Goal: Information Seeking & Learning: Learn about a topic

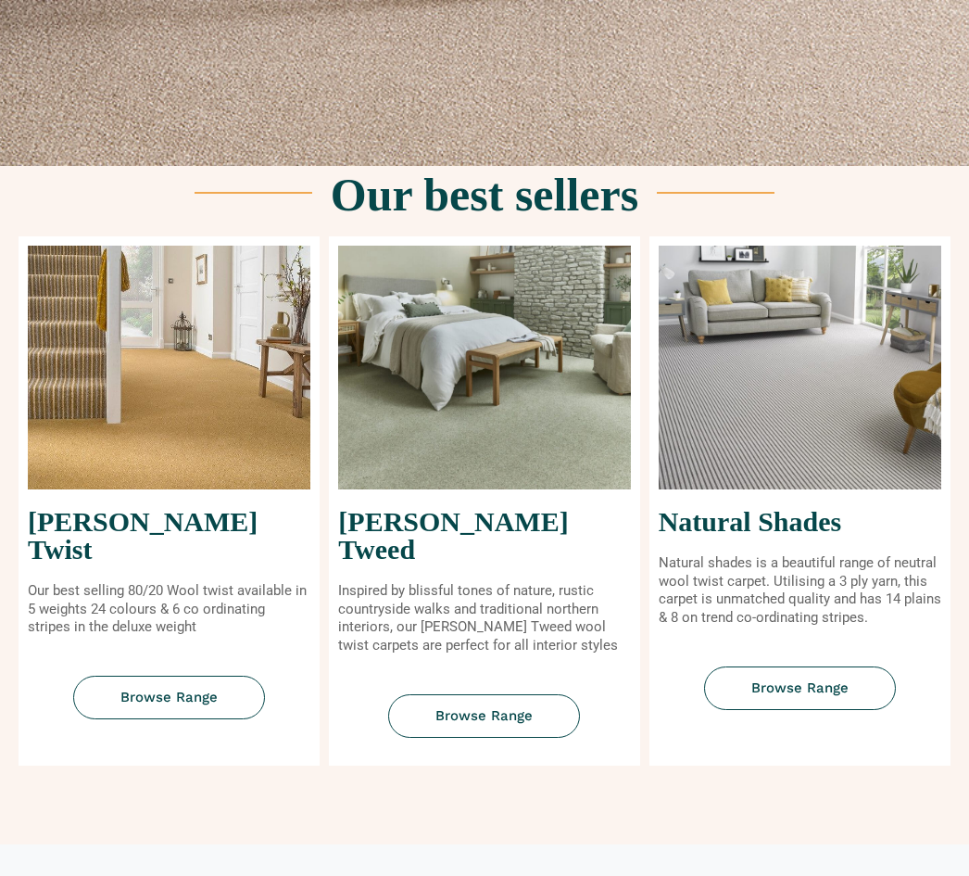
scroll to position [566, 0]
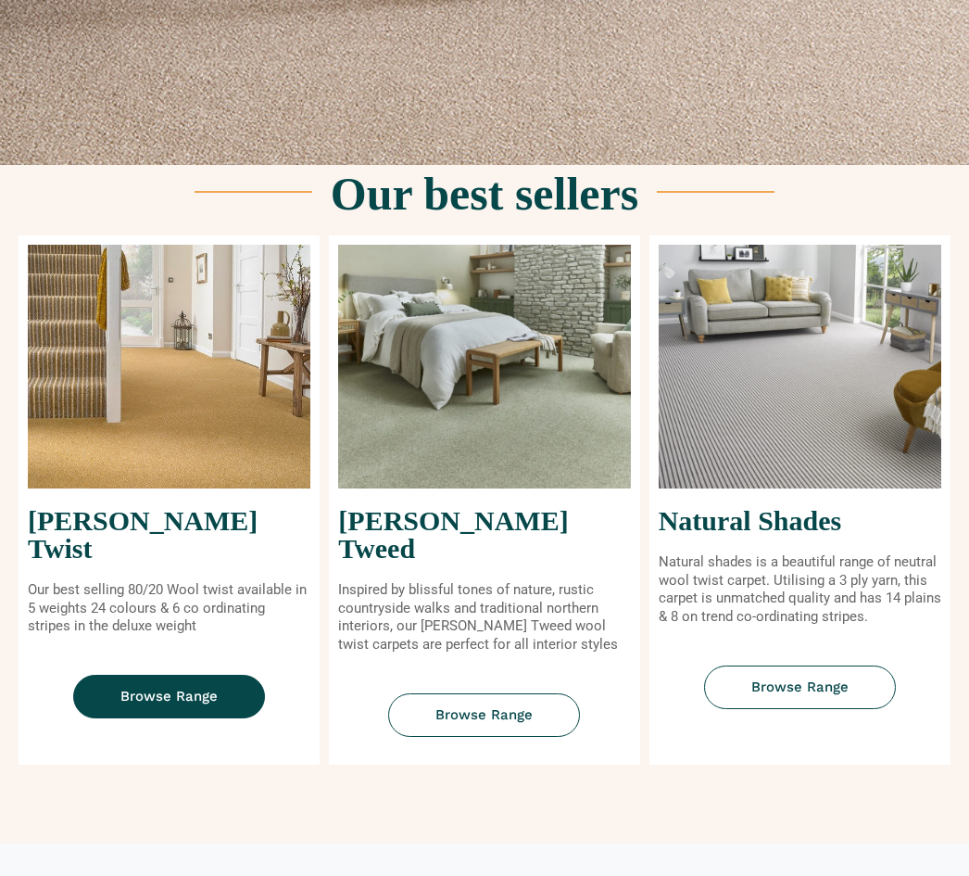
click at [171, 690] on span "Browse Range" at bounding box center [168, 697] width 97 height 14
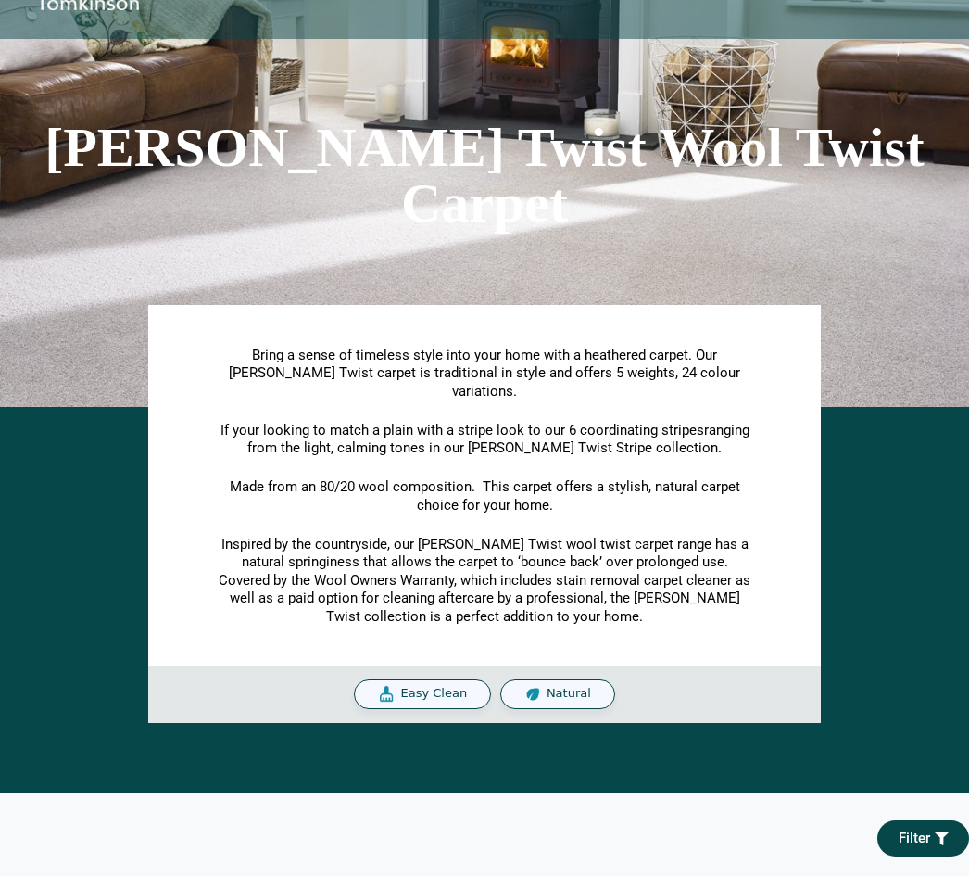
scroll to position [153, 0]
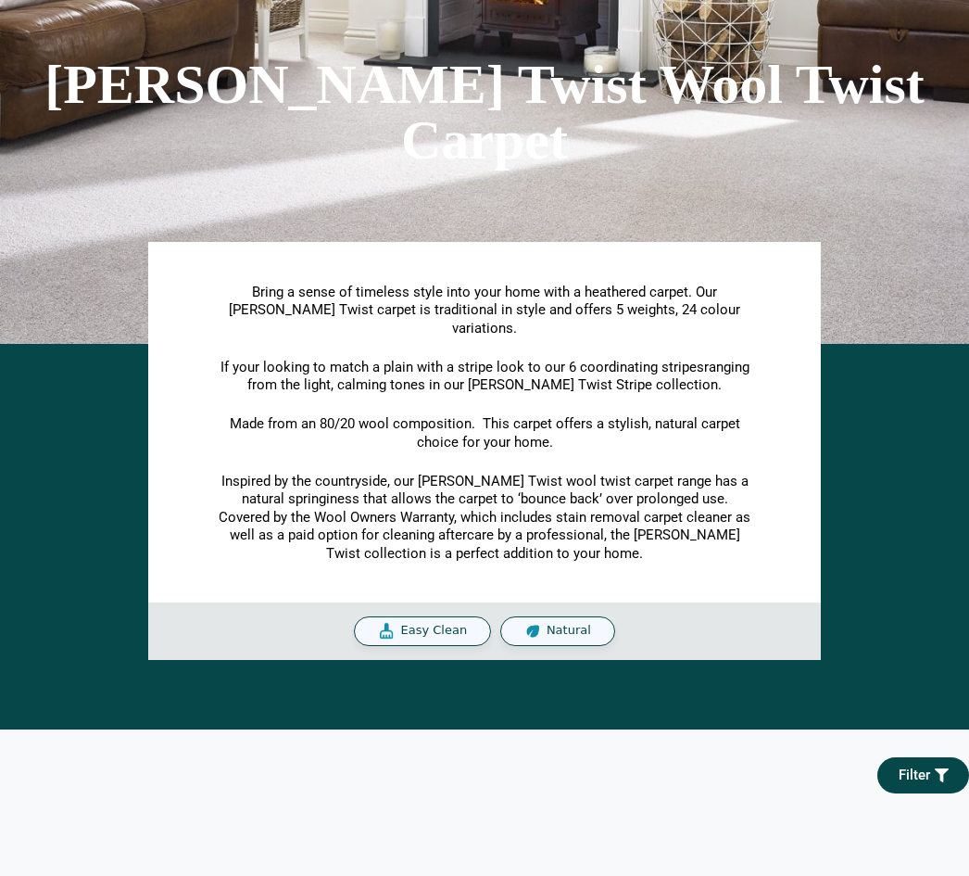
click at [424, 624] on span "Easy Clean" at bounding box center [433, 632] width 67 height 16
click at [435, 624] on span "Easy Clean" at bounding box center [433, 632] width 67 height 16
click at [865, 319] on div "[PERSON_NAME] Twist Wool Twist Carpet" at bounding box center [484, 112] width 969 height 463
click at [892, 325] on div "[PERSON_NAME] Twist Wool Twist Carpet" at bounding box center [484, 112] width 969 height 463
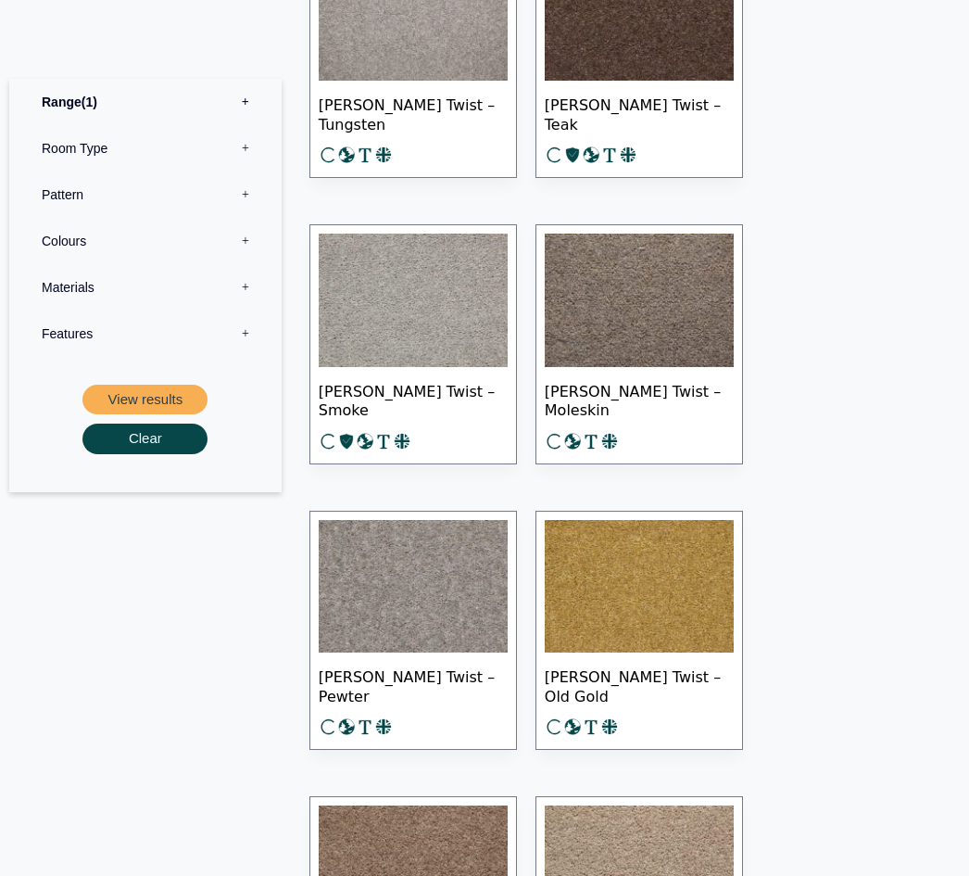
scroll to position [1688, 0]
click at [400, 570] on img at bounding box center [413, 586] width 189 height 133
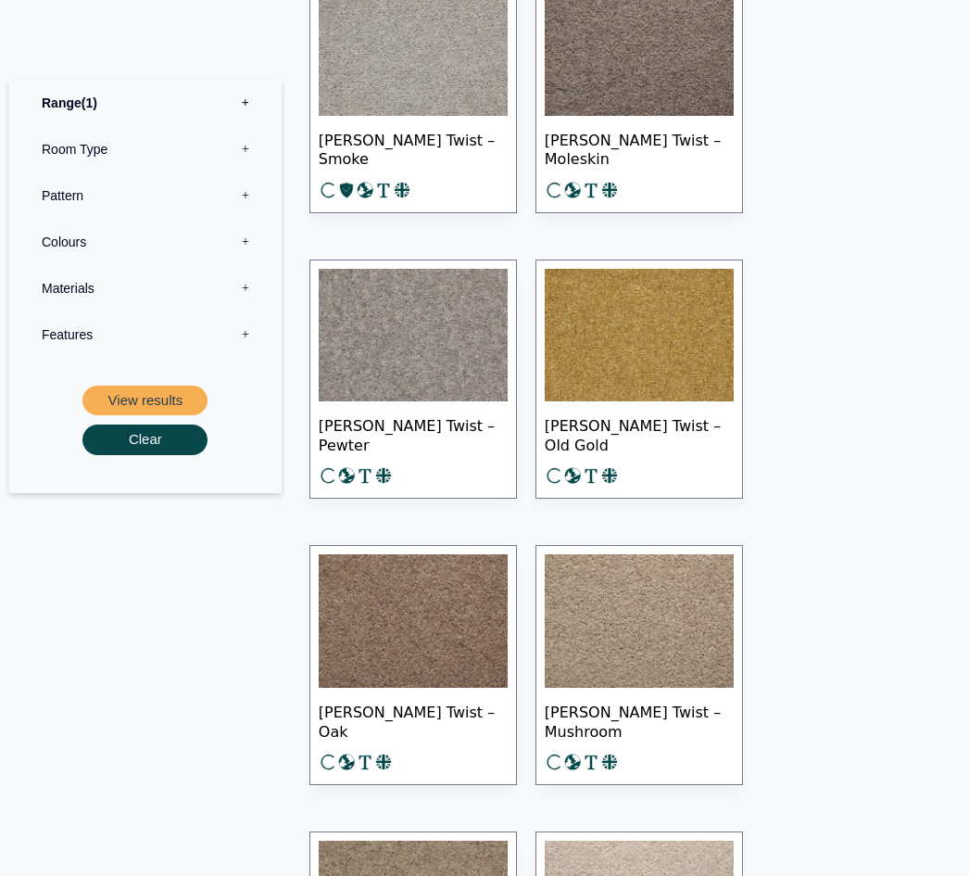
scroll to position [1905, 0]
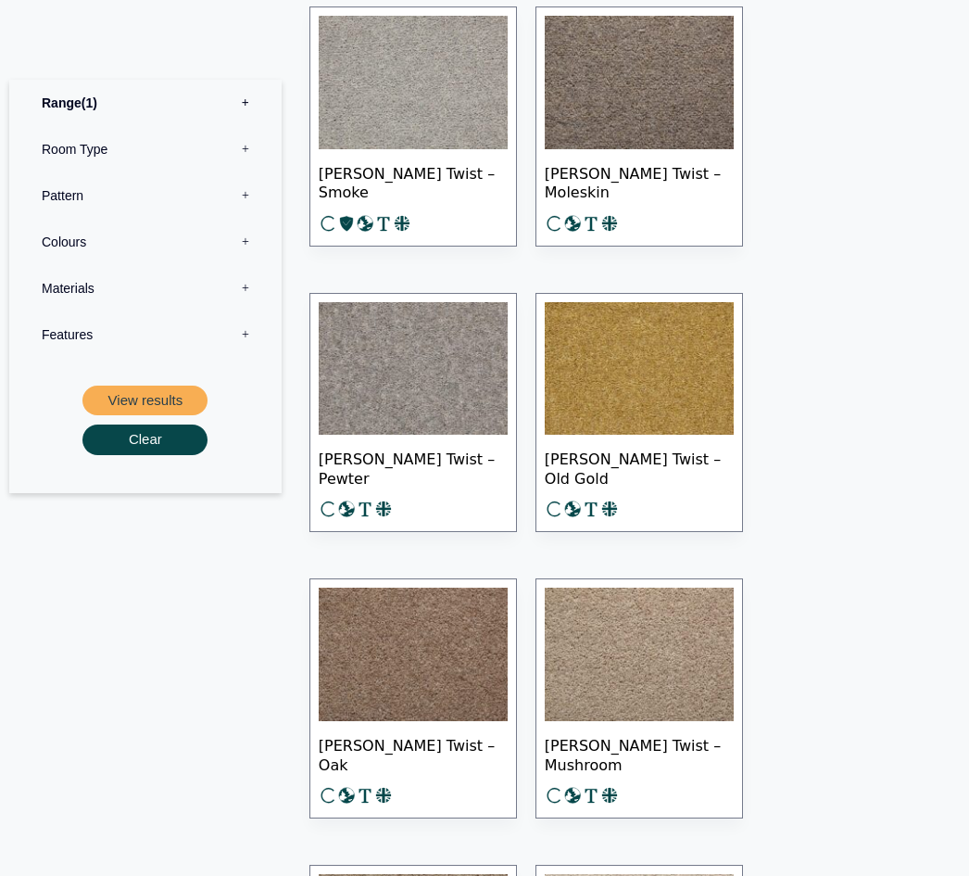
click at [387, 384] on img at bounding box center [413, 368] width 189 height 133
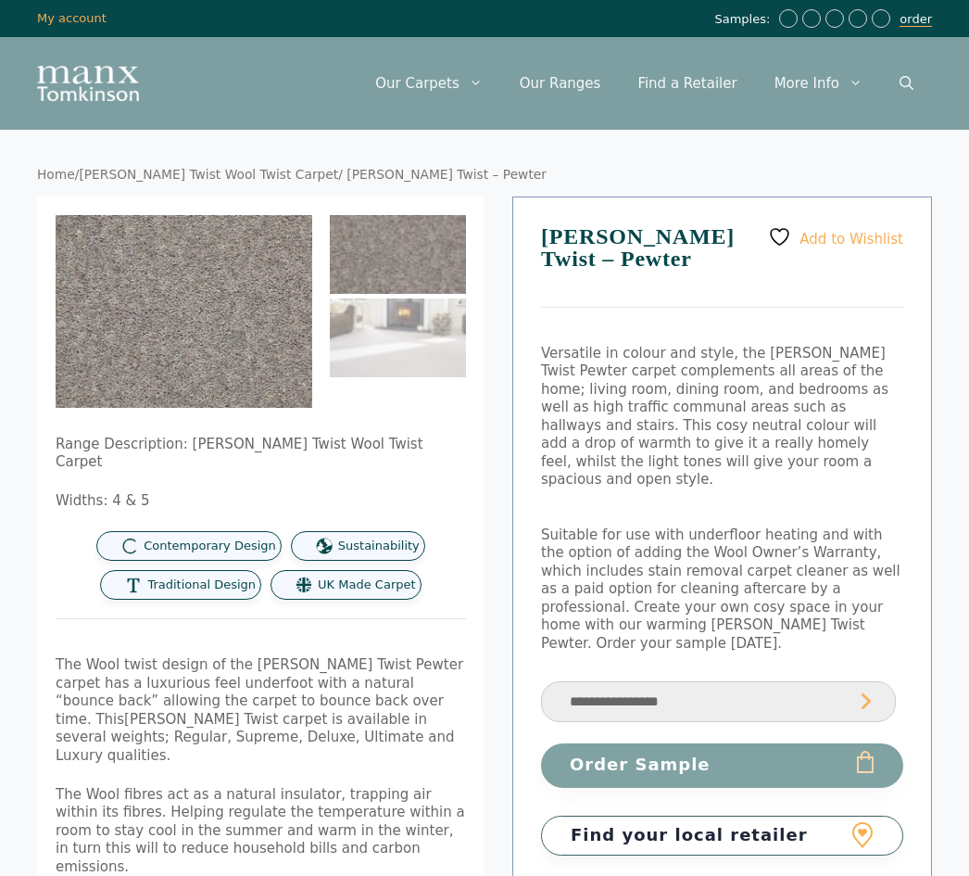
click at [921, 23] on link "order" at bounding box center [916, 19] width 32 height 15
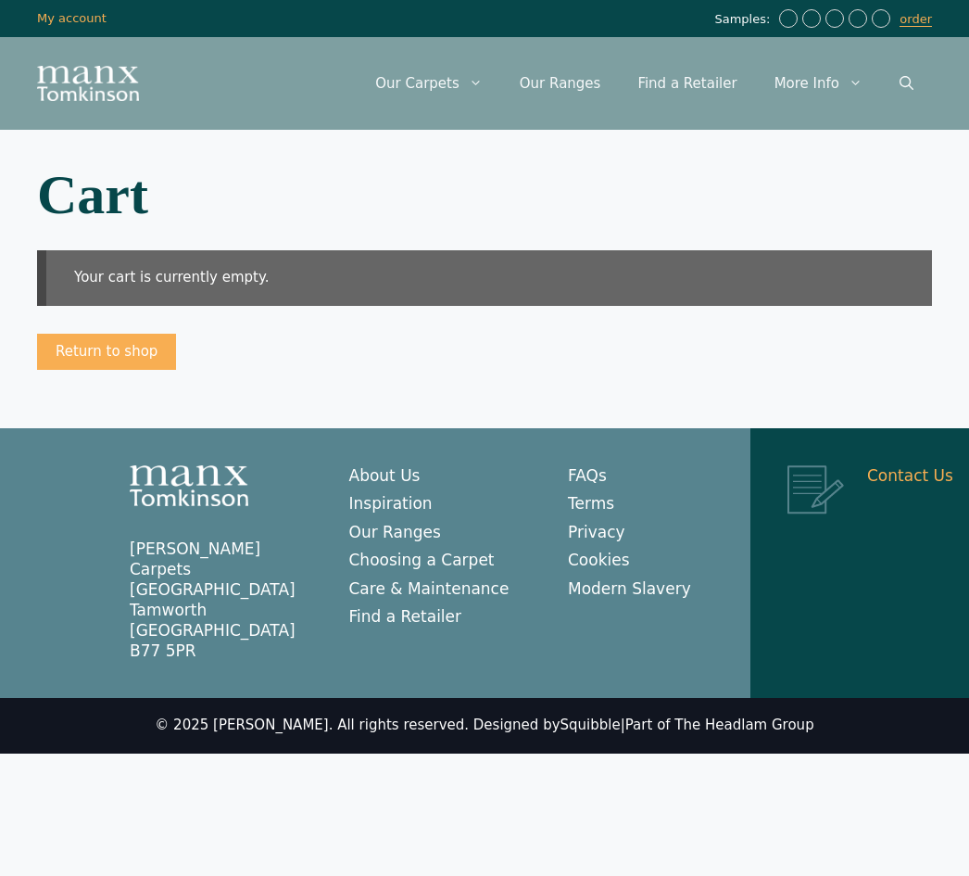
click at [905, 482] on link "Contact Us" at bounding box center [910, 475] width 86 height 19
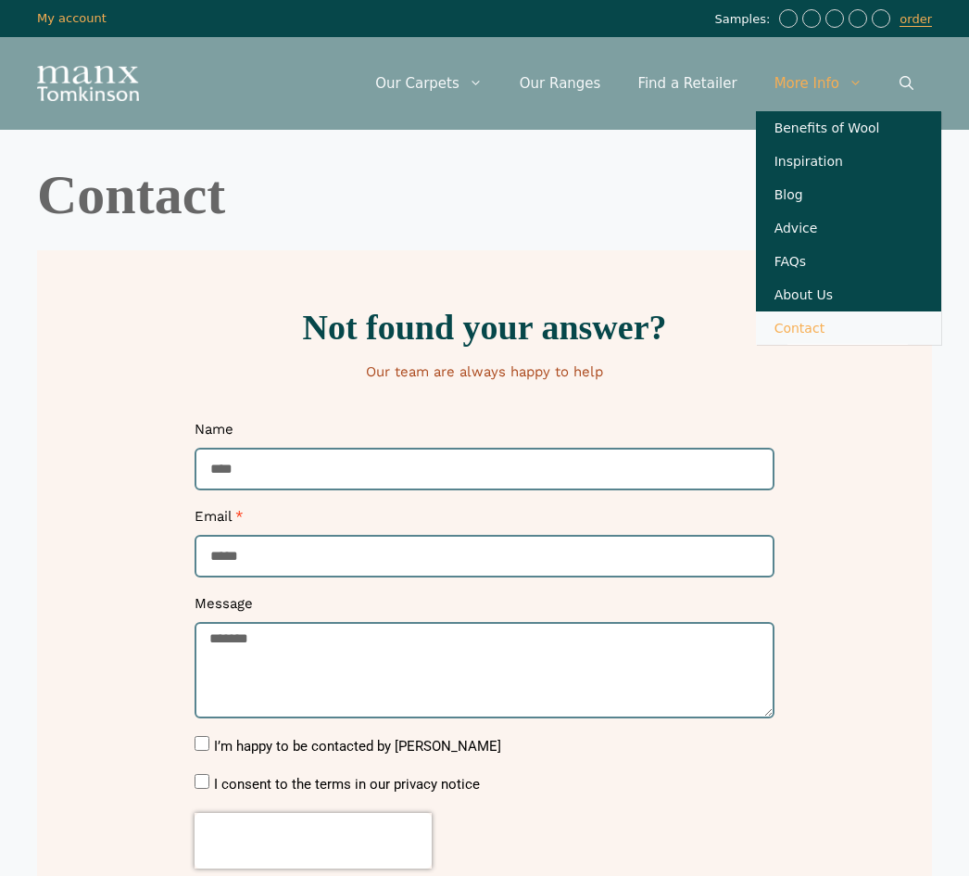
click at [813, 345] on link "Contact" at bounding box center [848, 327] width 185 height 33
click at [824, 299] on link "About Us" at bounding box center [848, 294] width 185 height 33
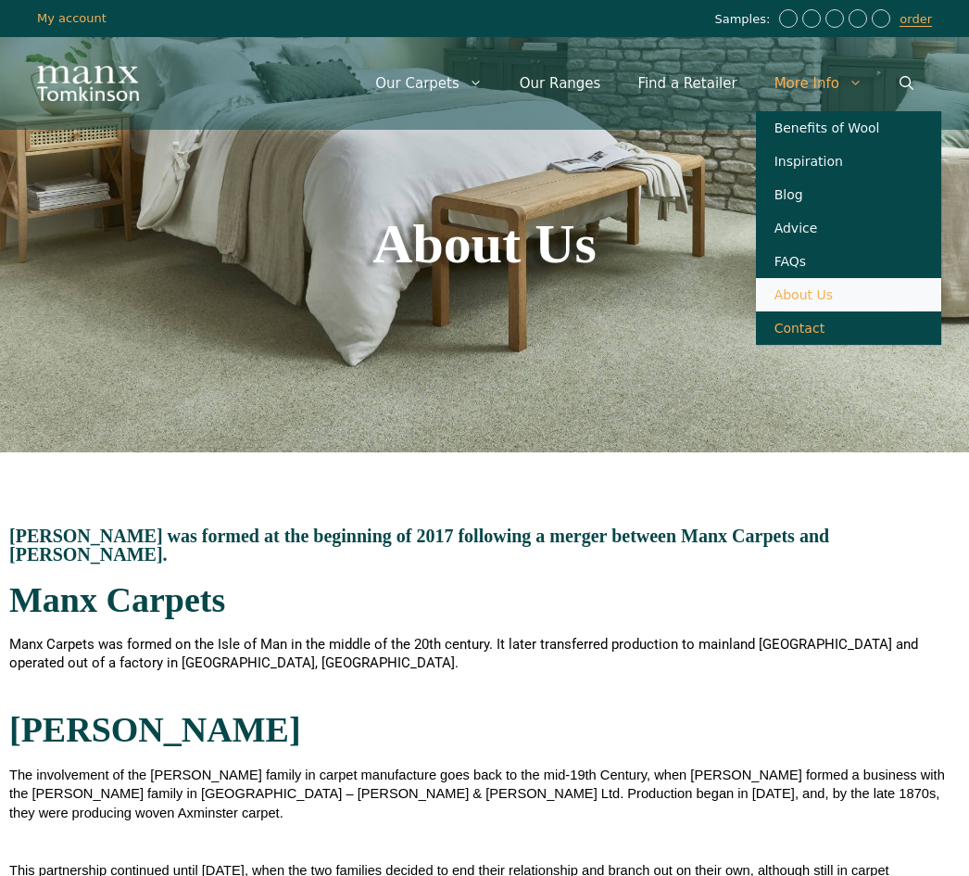
click at [812, 345] on link "Contact" at bounding box center [848, 327] width 185 height 33
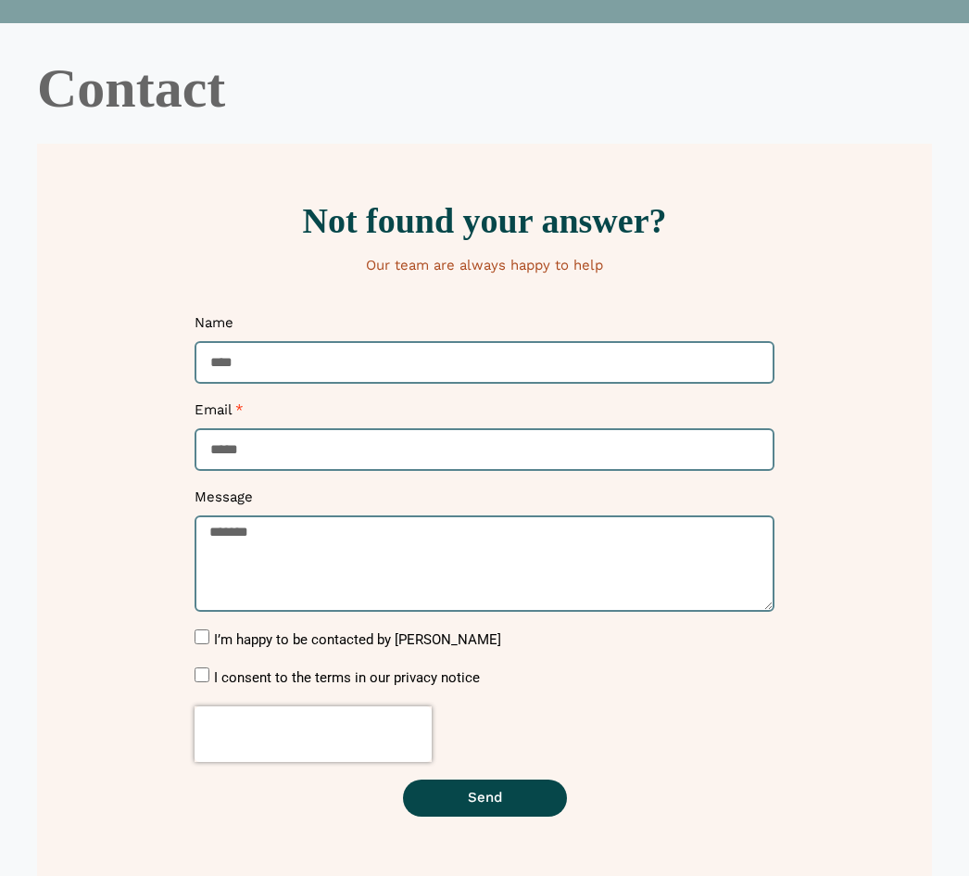
scroll to position [153, 0]
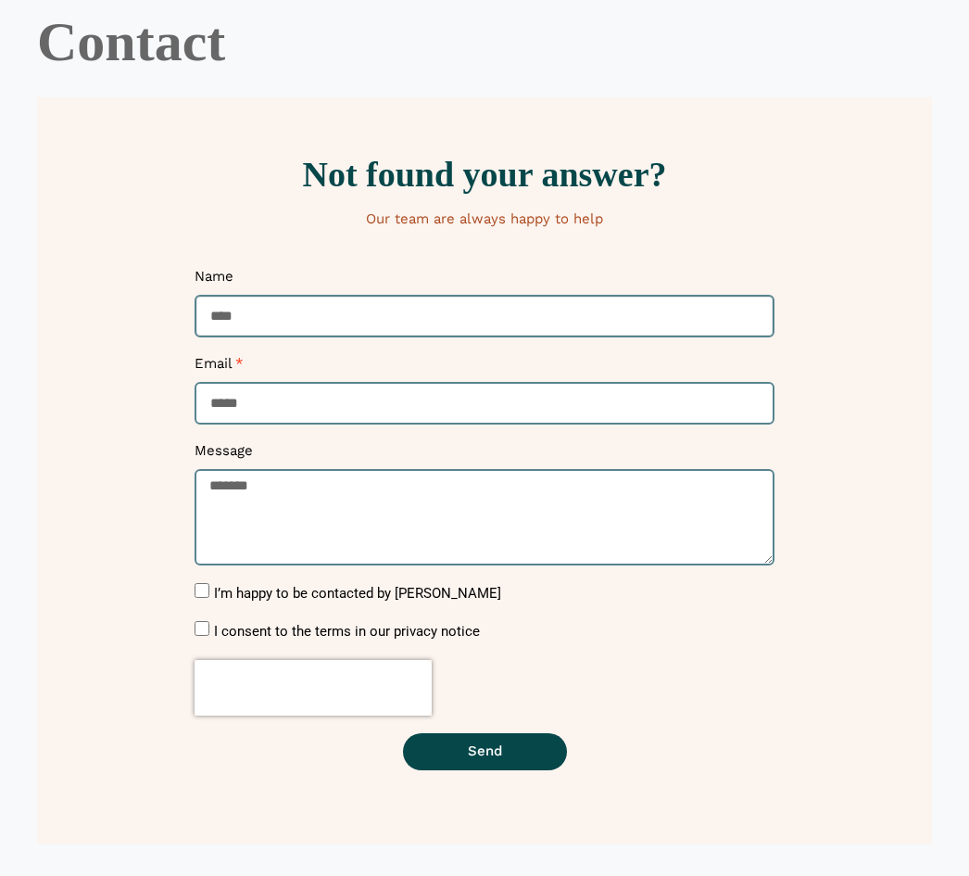
click at [245, 302] on input "Name" at bounding box center [485, 317] width 580 height 44
type input "**********"
click at [247, 407] on input "Email" at bounding box center [485, 404] width 580 height 44
type input "**********"
click at [246, 500] on textarea "Message" at bounding box center [485, 517] width 580 height 96
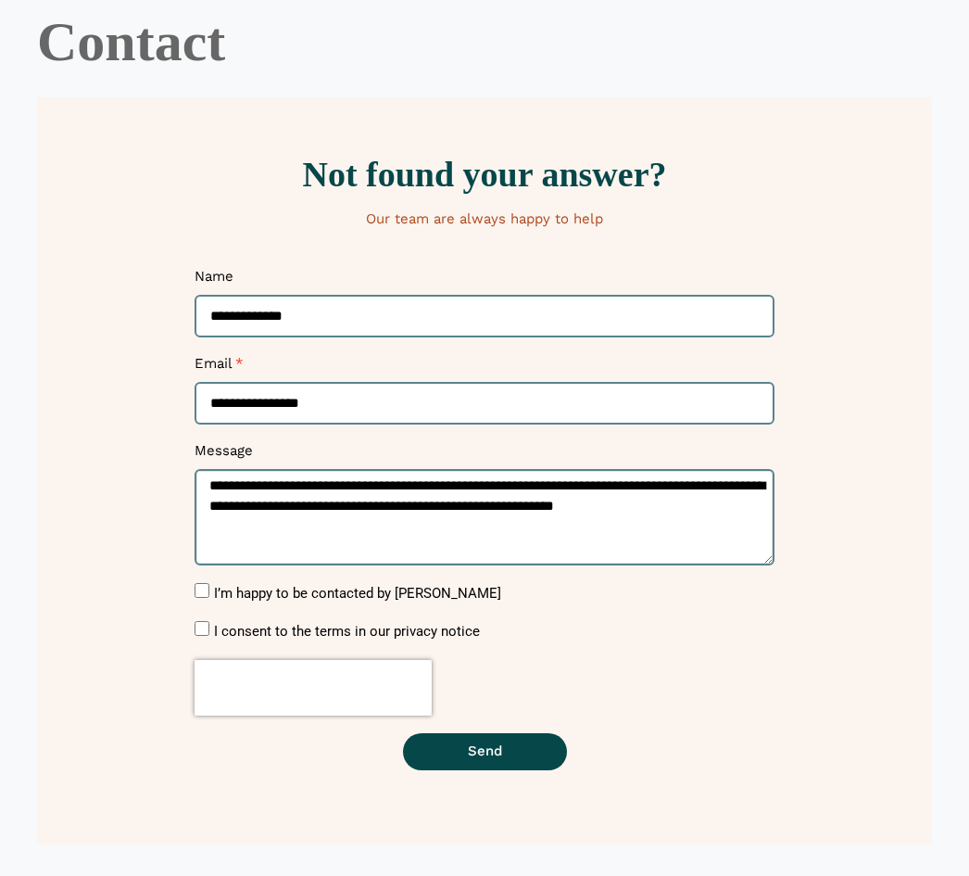
type textarea "**********"
click at [508, 745] on button "Send" at bounding box center [485, 751] width 164 height 37
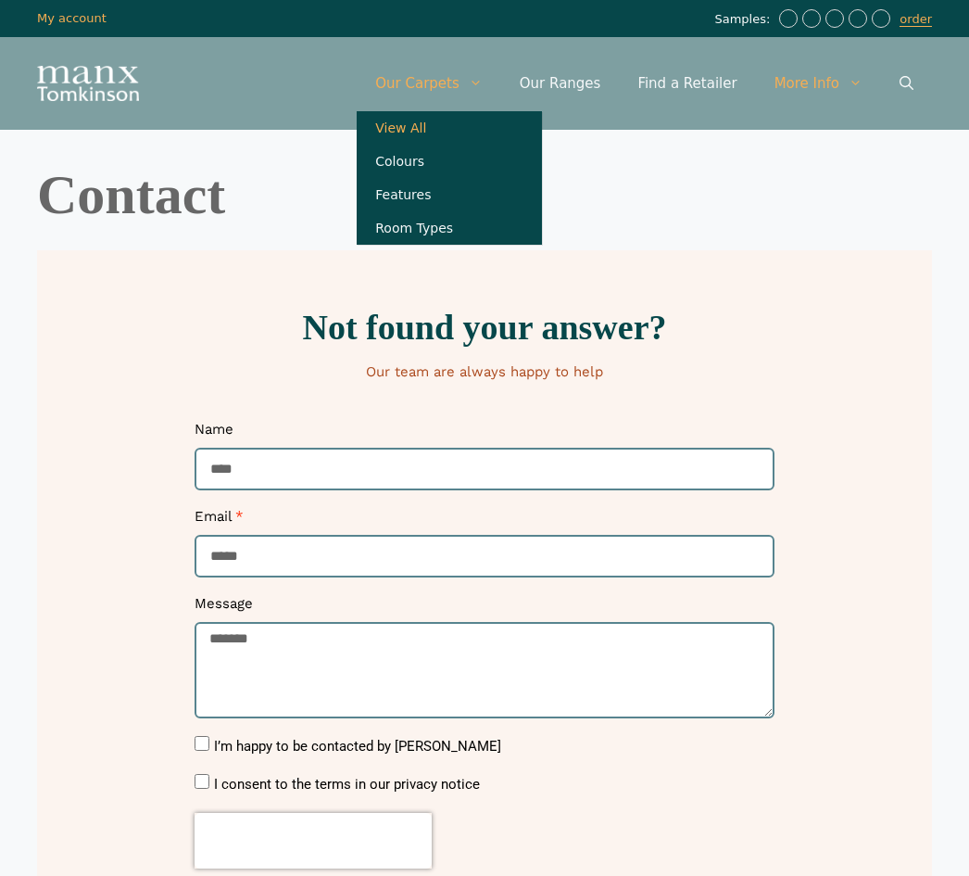
click at [437, 127] on link "View All" at bounding box center [449, 127] width 185 height 33
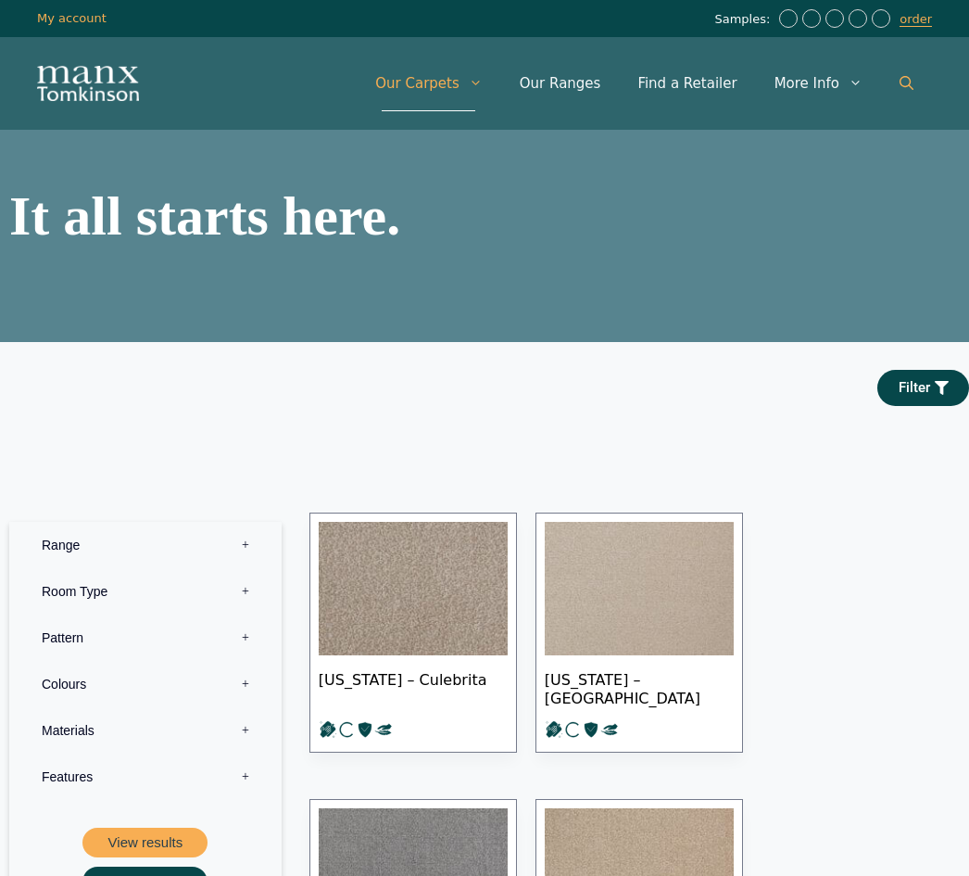
click at [917, 74] on link "Open Search Bar" at bounding box center [906, 84] width 51 height 56
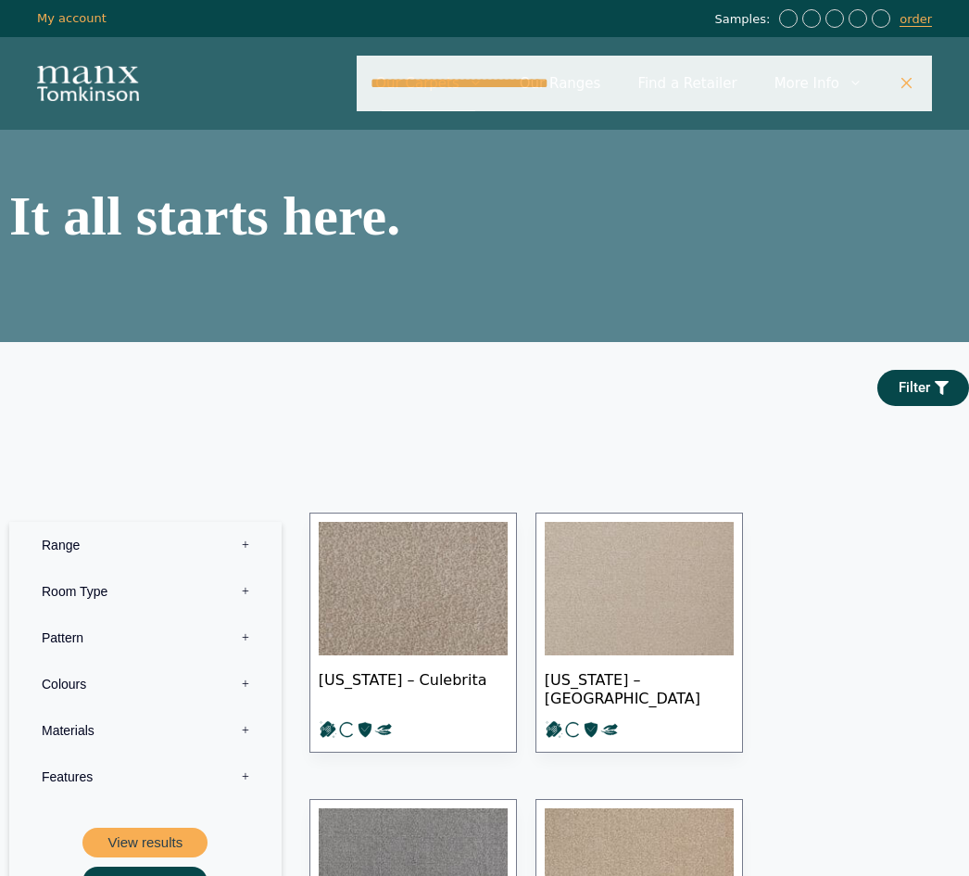
type input "**********"
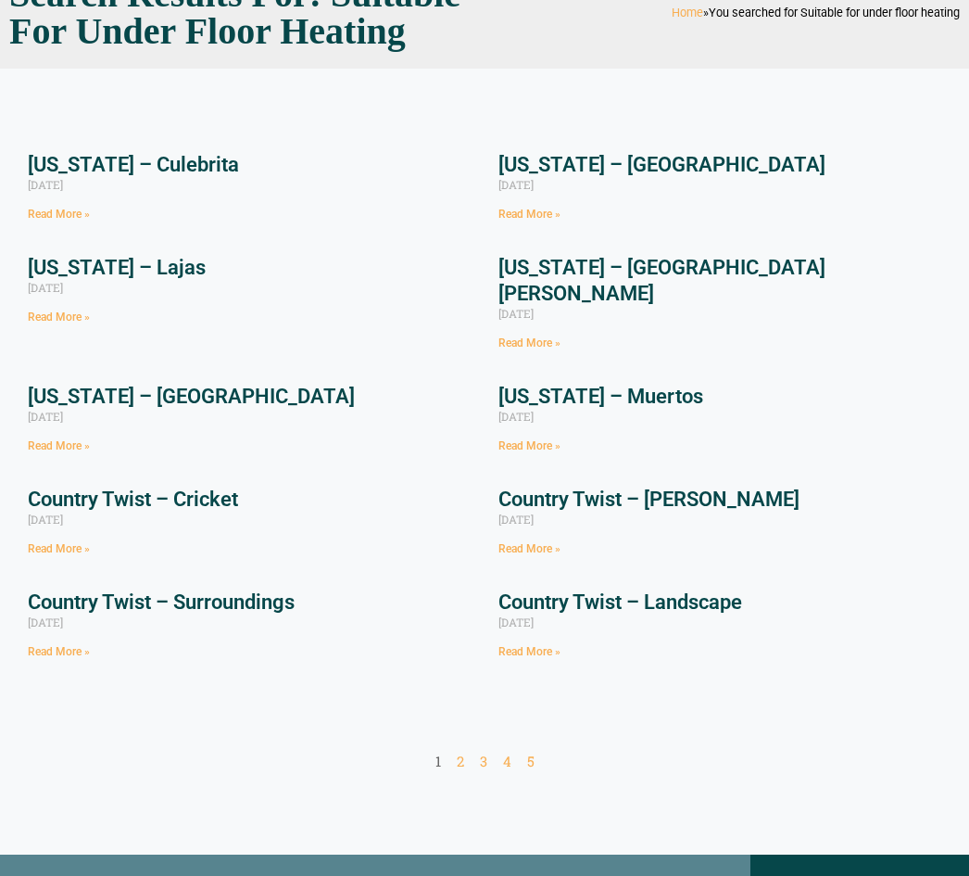
scroll to position [161, 0]
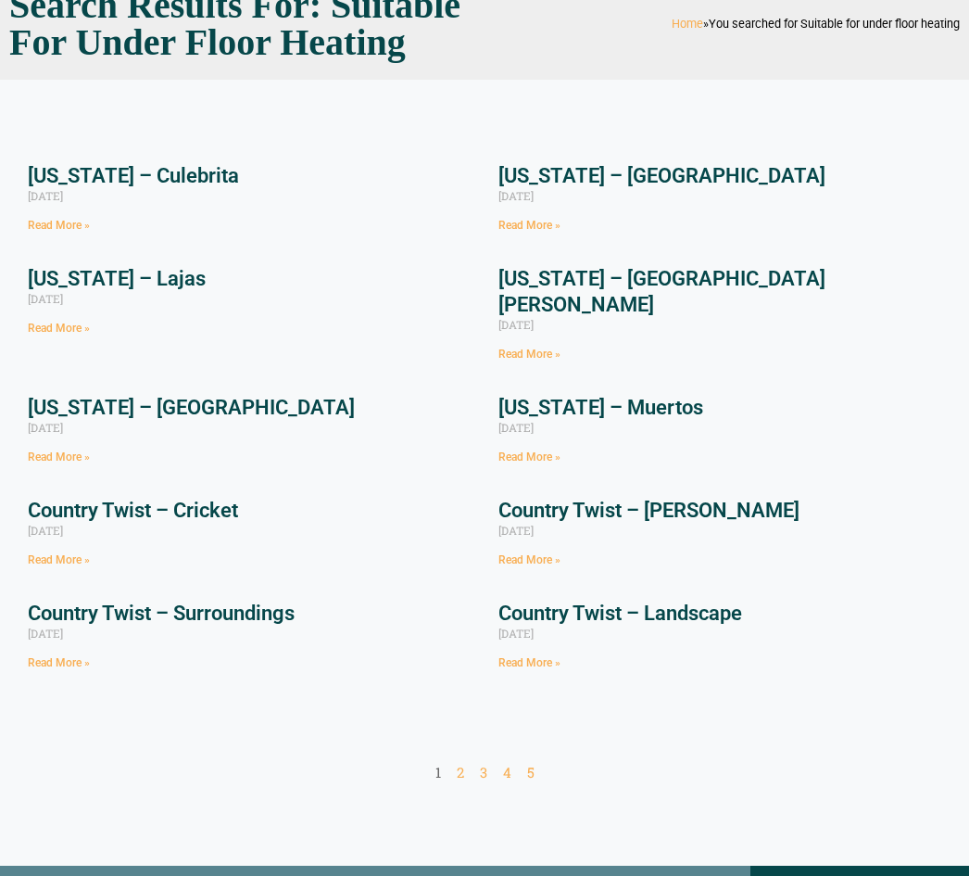
click at [91, 499] on link "Country Twist – Cricket" at bounding box center [133, 510] width 210 height 23
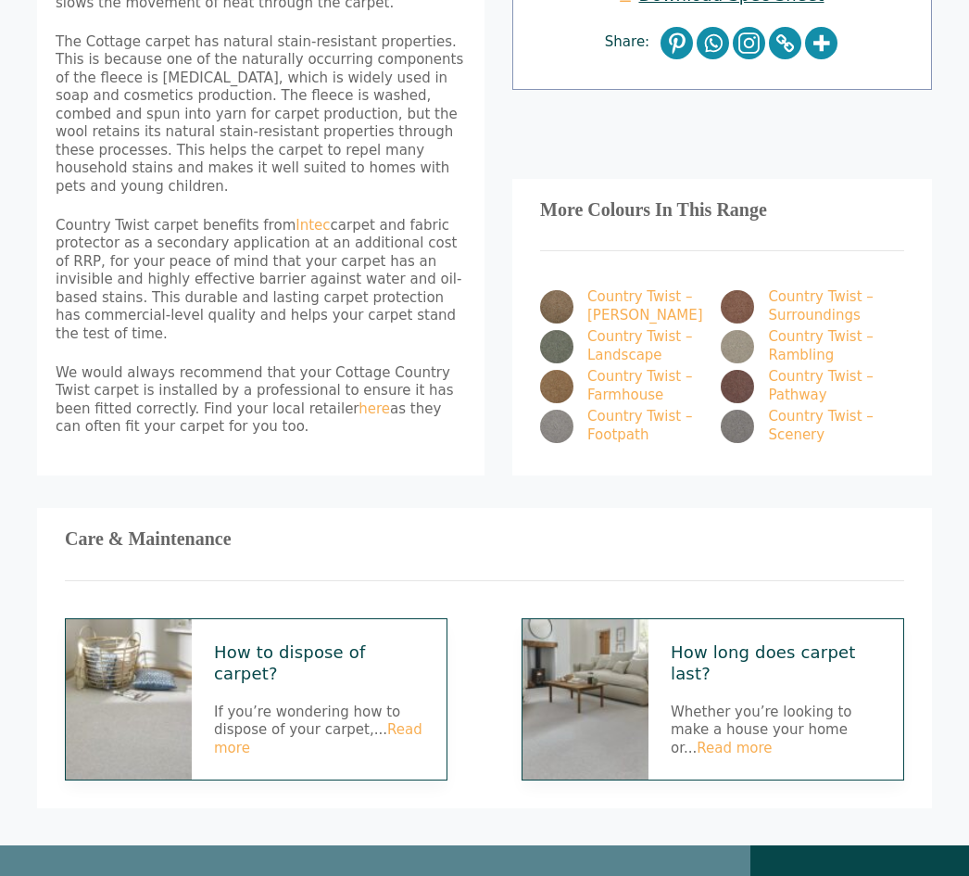
scroll to position [878, 0]
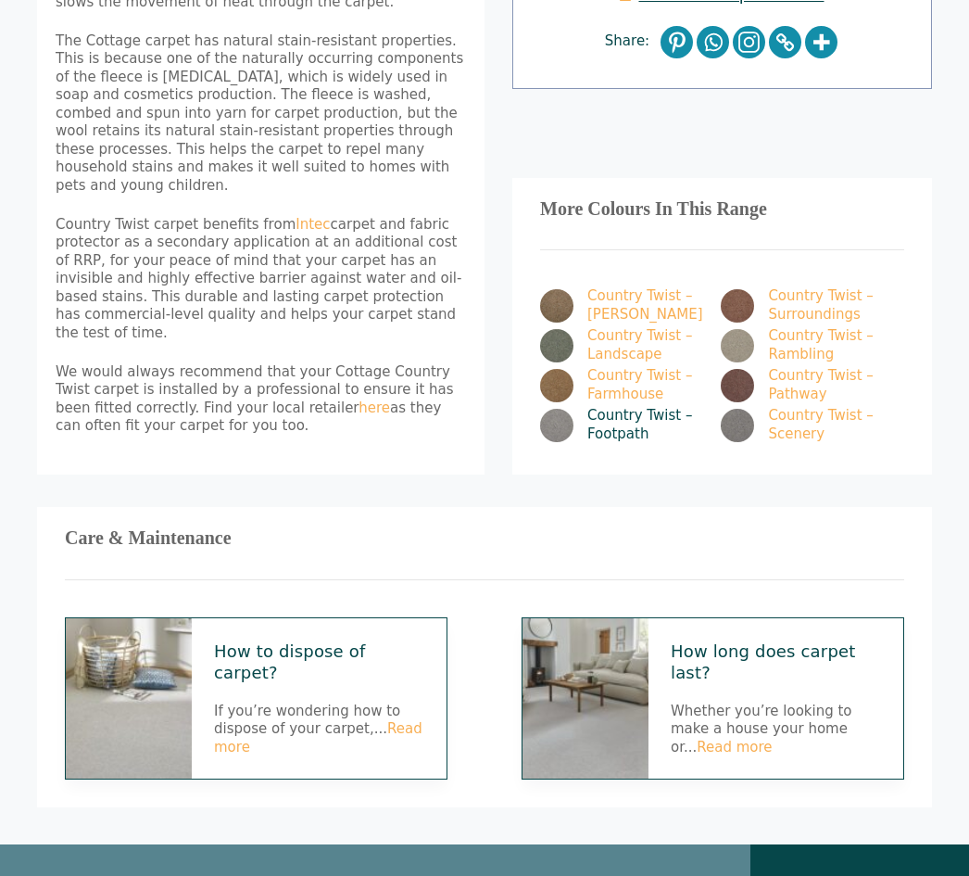
click at [566, 409] on img at bounding box center [556, 425] width 33 height 33
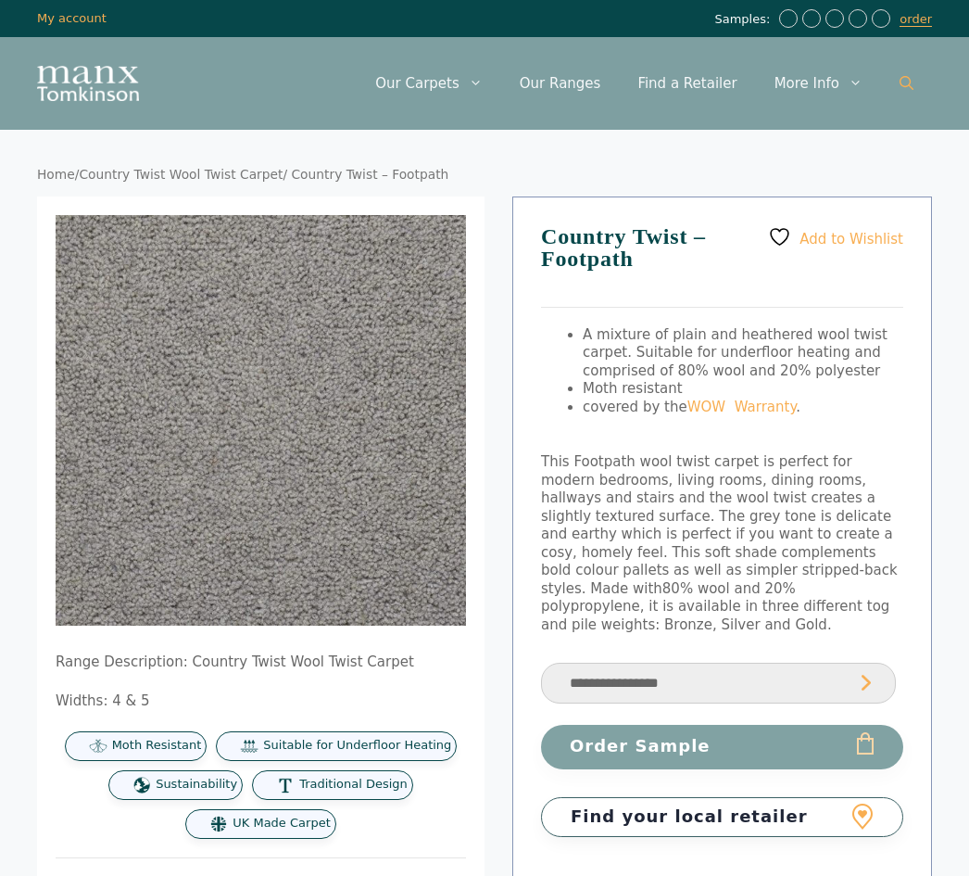
click at [912, 87] on icon "Open Search Bar" at bounding box center [907, 83] width 14 height 14
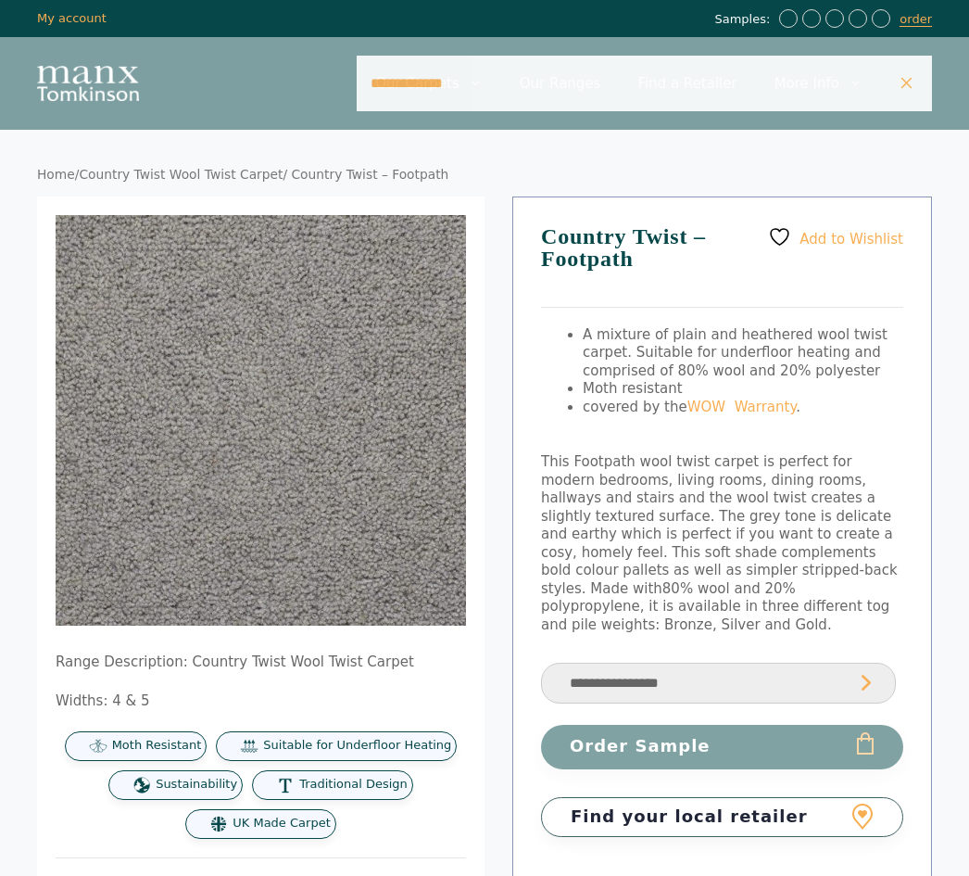
type input "**********"
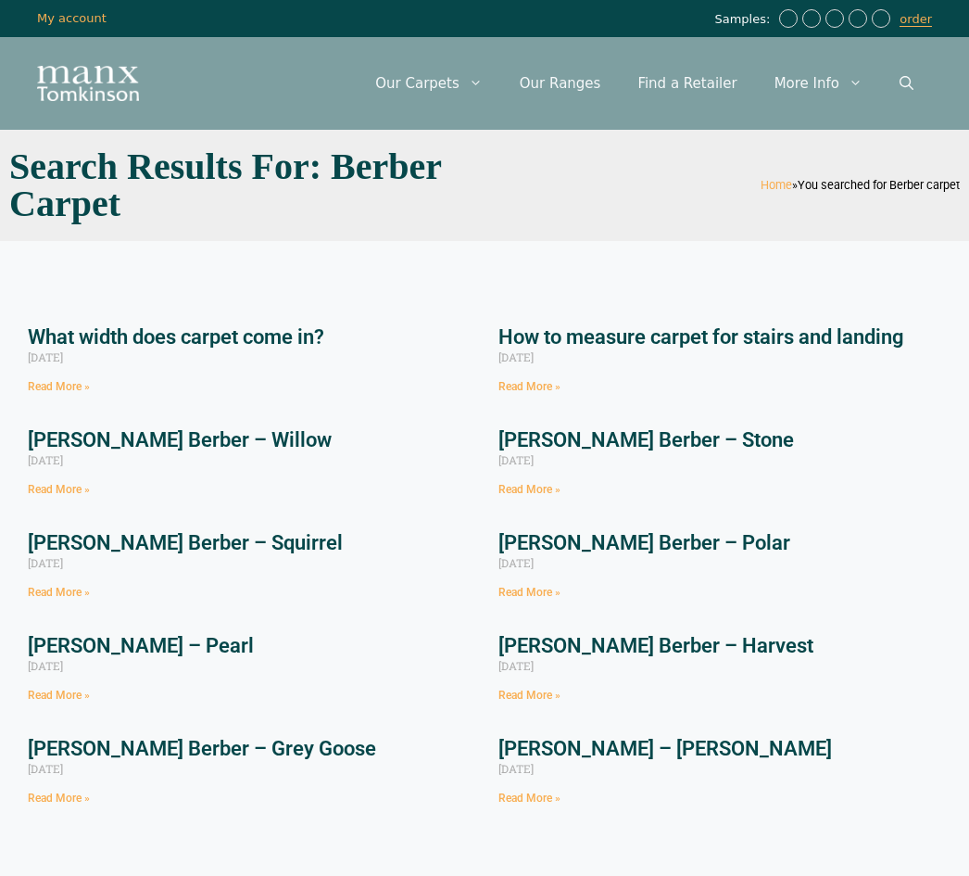
click at [201, 539] on link "Tomkinson Berber – Squirrel" at bounding box center [185, 542] width 315 height 23
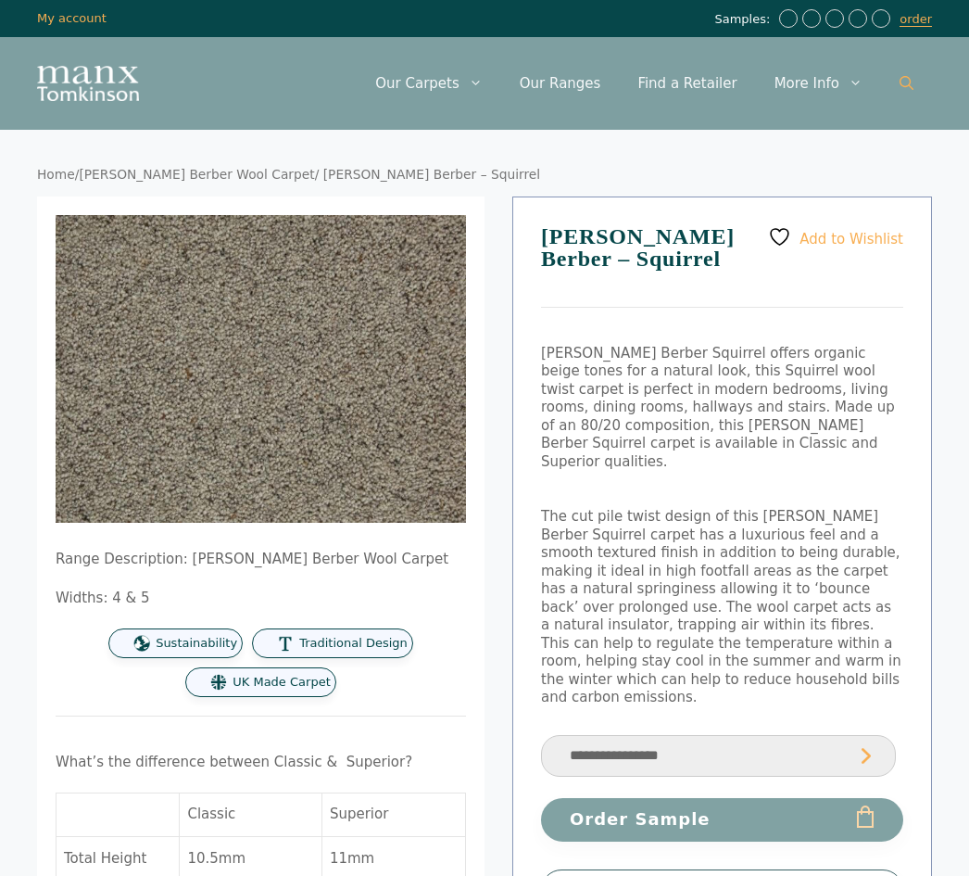
click at [904, 95] on link "Open Search Bar" at bounding box center [906, 84] width 51 height 56
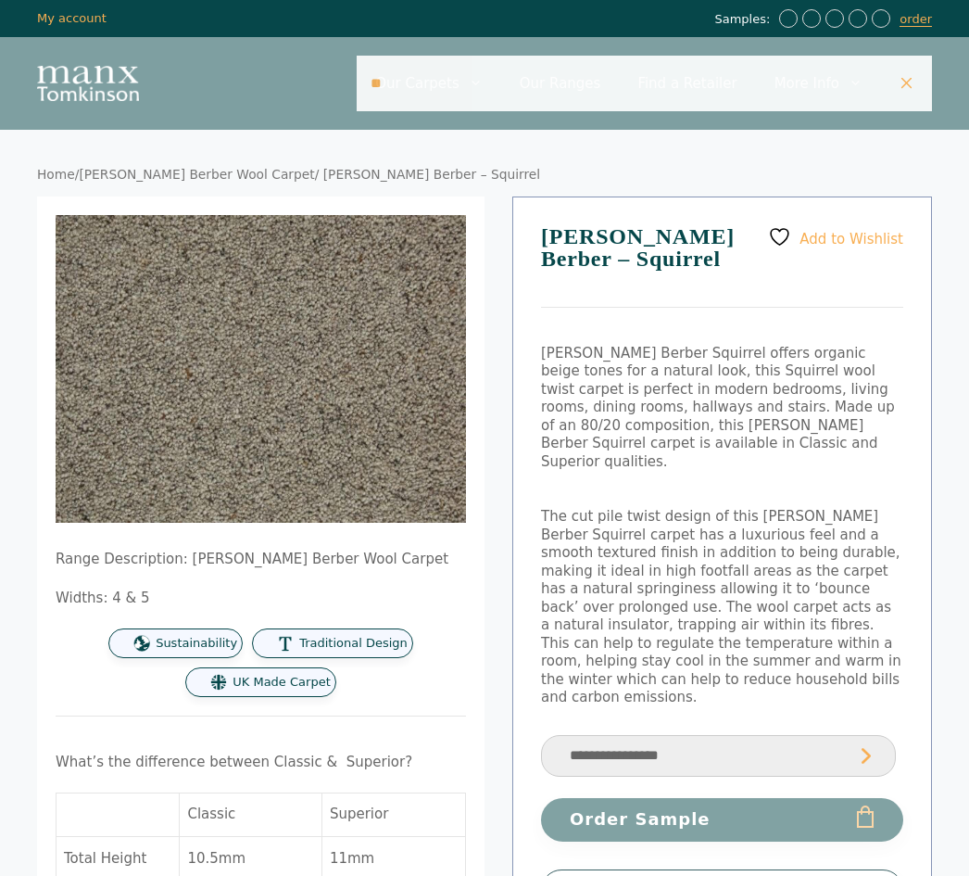
type input "*"
type input "**********"
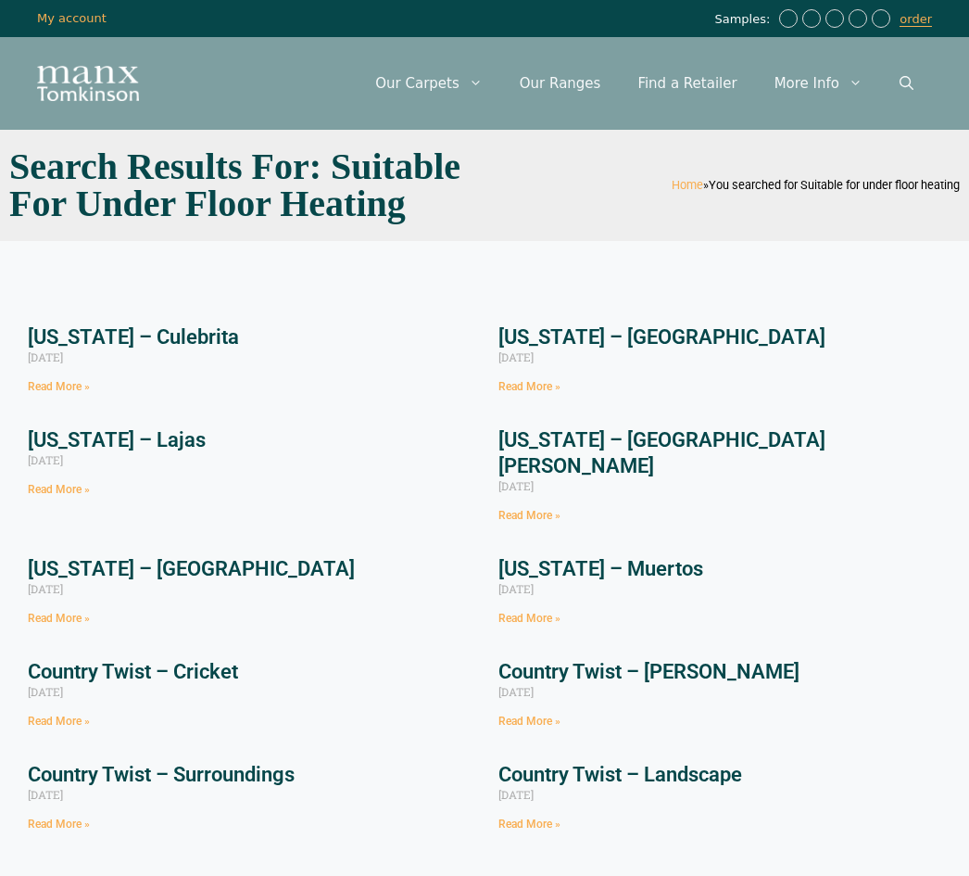
click at [681, 449] on link "[US_STATE] – [GEOGRAPHIC_DATA][PERSON_NAME]" at bounding box center [662, 452] width 327 height 49
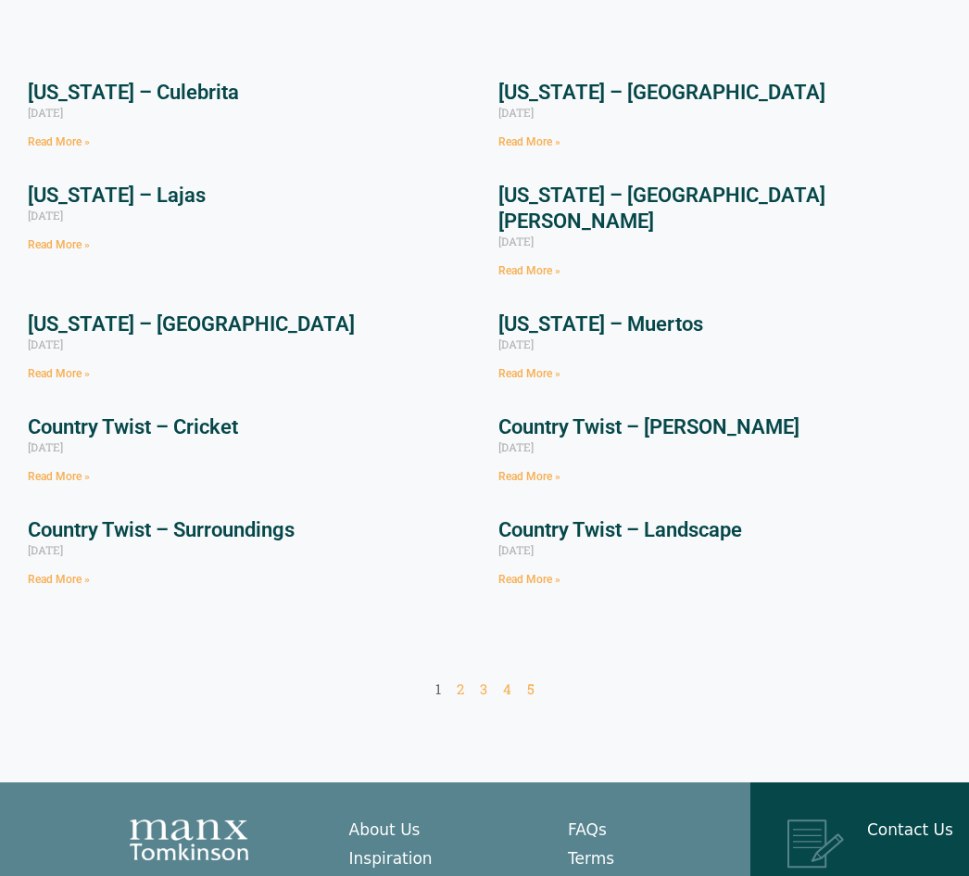
scroll to position [243, 0]
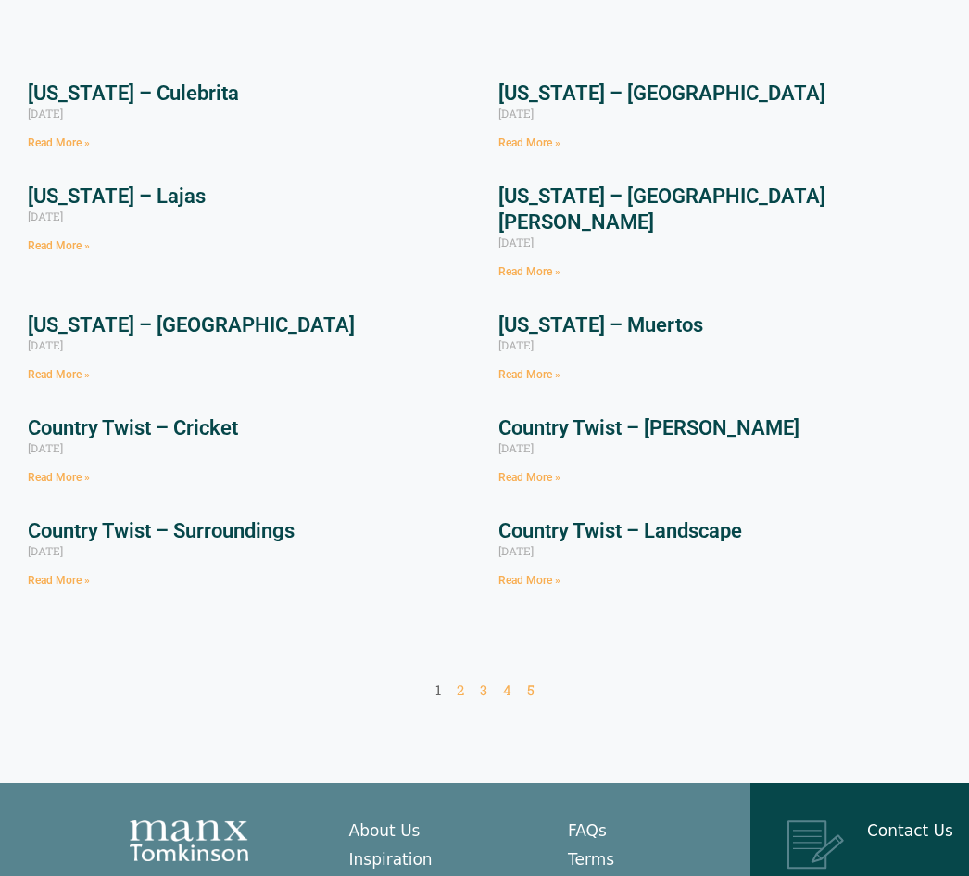
click at [226, 520] on link "Country Twist – Surroundings" at bounding box center [161, 531] width 267 height 23
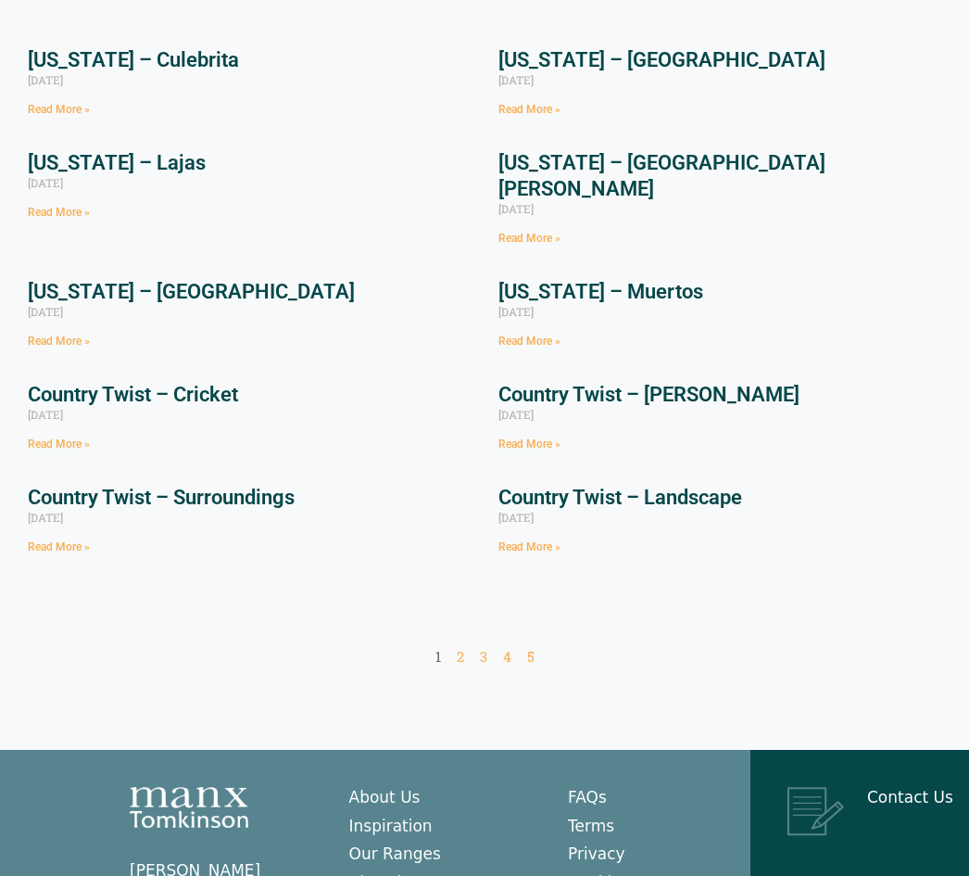
click at [674, 383] on link "Country Twist – [PERSON_NAME]" at bounding box center [649, 394] width 301 height 23
click at [258, 486] on link "Country Twist – Surroundings" at bounding box center [161, 497] width 267 height 23
click at [699, 486] on link "Country Twist – Landscape" at bounding box center [621, 497] width 244 height 23
click at [460, 647] on link "Page 2" at bounding box center [460, 656] width 7 height 19
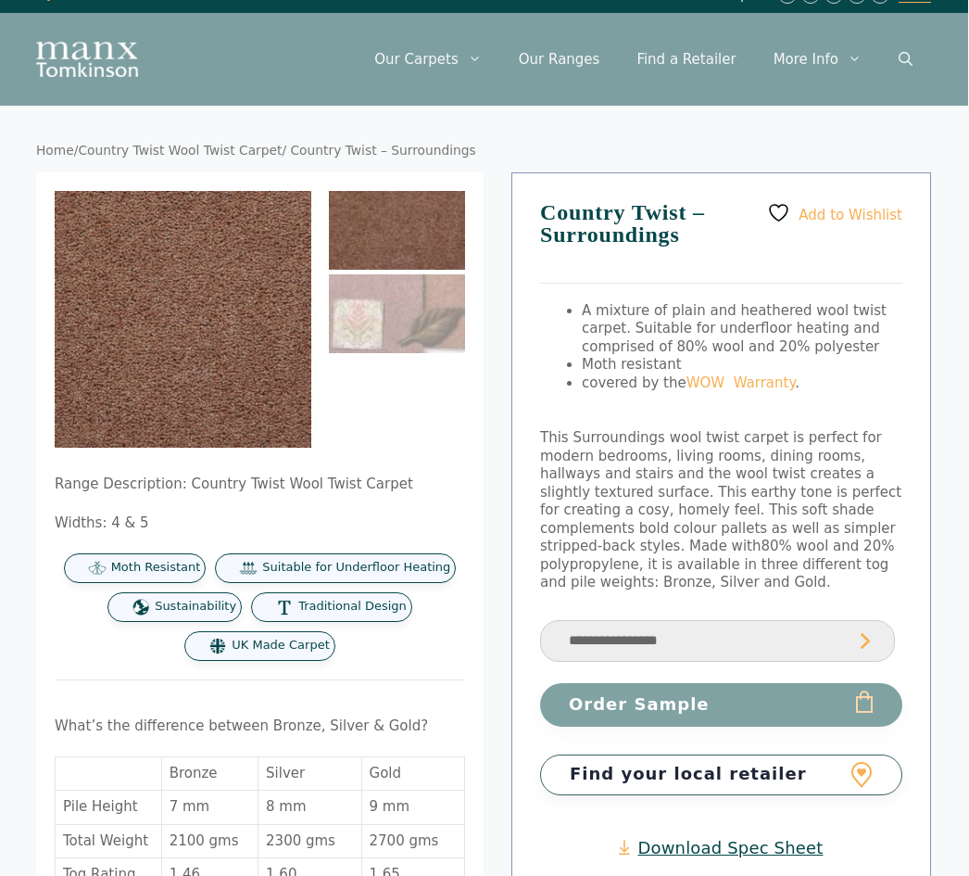
scroll to position [31, 0]
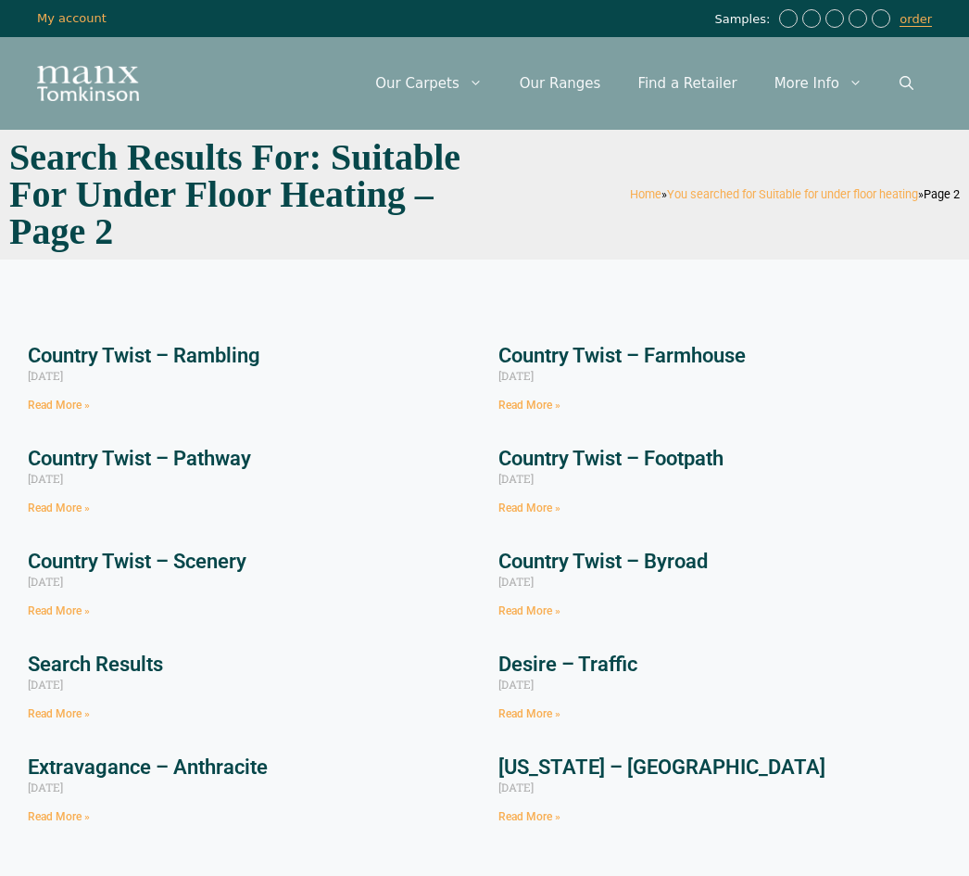
click at [235, 359] on link "Country Twist – Rambling" at bounding box center [144, 355] width 233 height 23
click at [222, 462] on link "Country Twist – Pathway" at bounding box center [139, 458] width 223 height 23
click at [691, 365] on link "Country Twist – Farmhouse" at bounding box center [622, 355] width 247 height 23
click at [688, 462] on link "Country Twist – Footpath" at bounding box center [611, 458] width 225 height 23
click at [238, 367] on link "Country Twist – Rambling" at bounding box center [144, 355] width 233 height 23
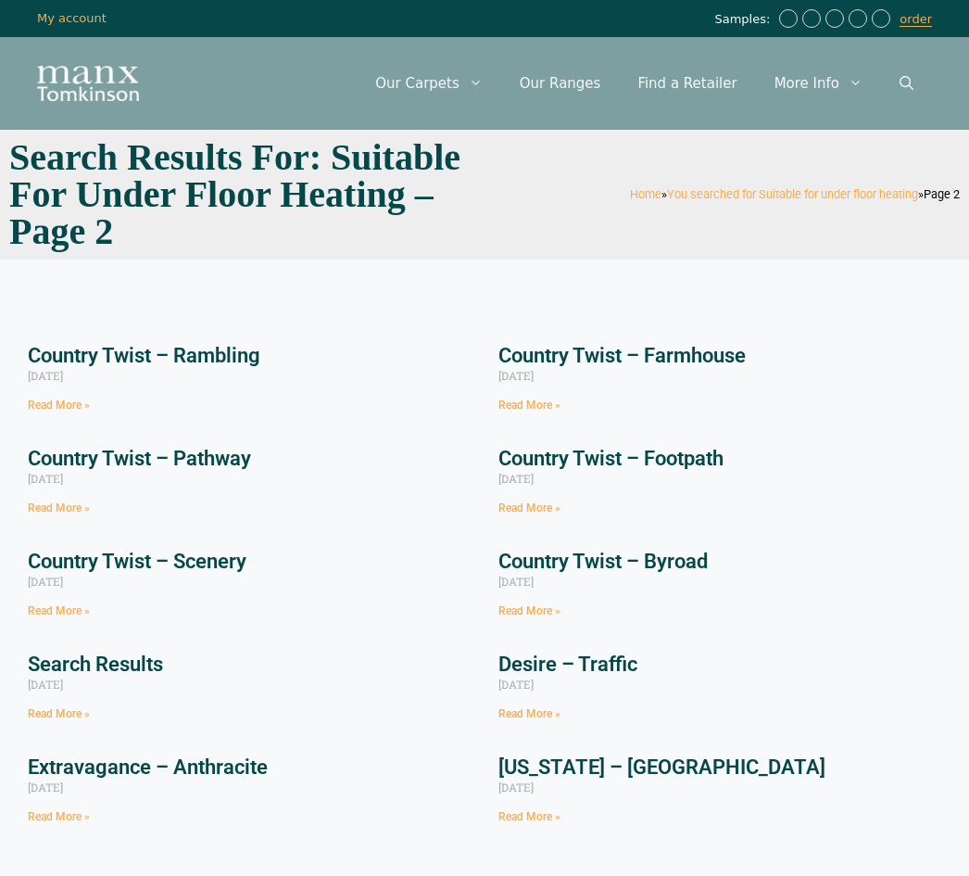
click at [681, 466] on link "Country Twist – Footpath" at bounding box center [611, 458] width 225 height 23
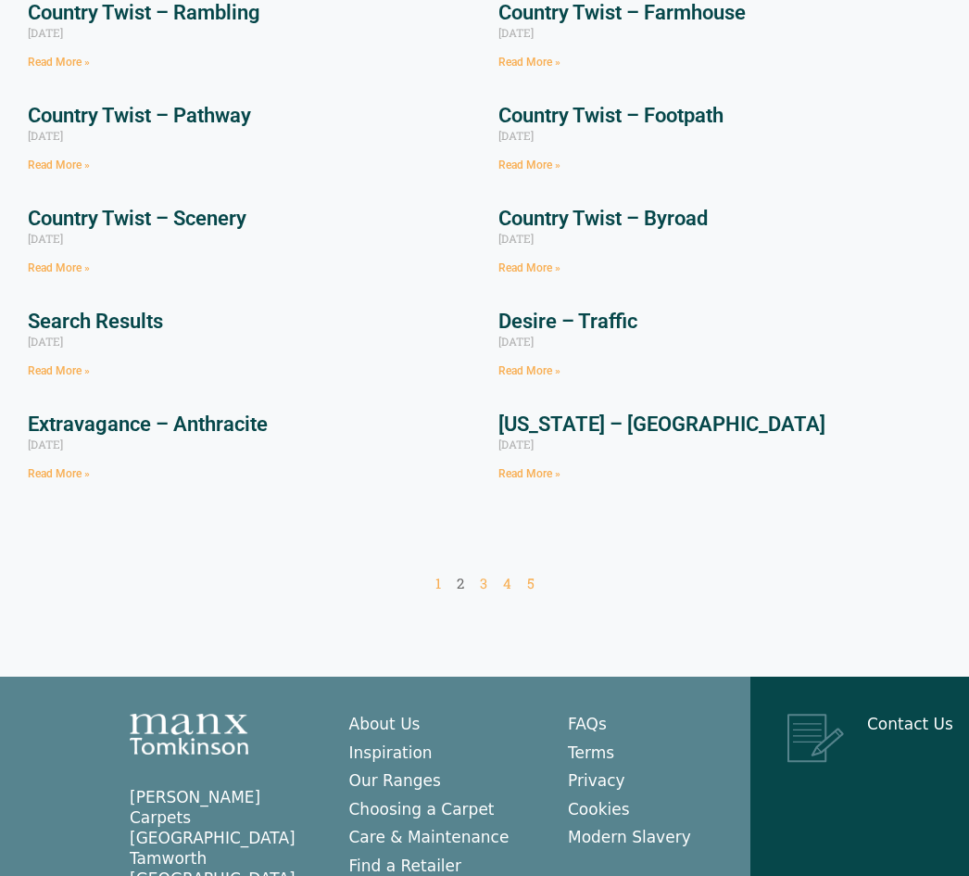
scroll to position [344, 0]
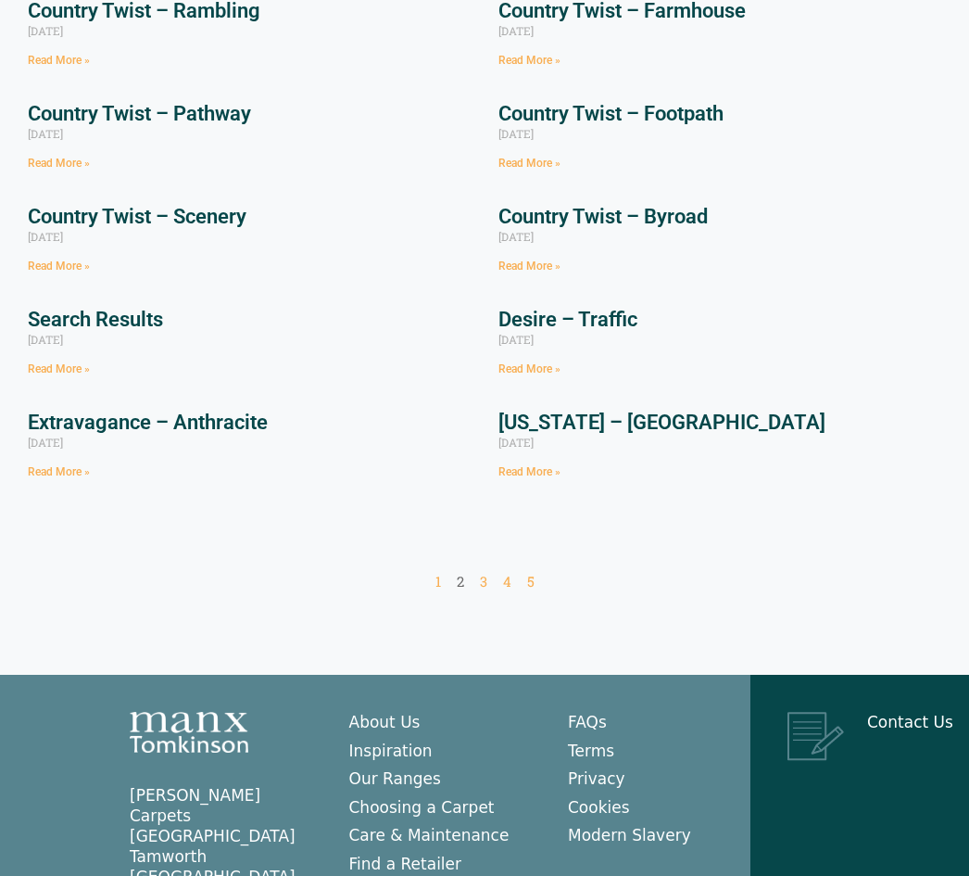
click at [615, 325] on link "Desire – Traffic" at bounding box center [568, 320] width 139 height 23
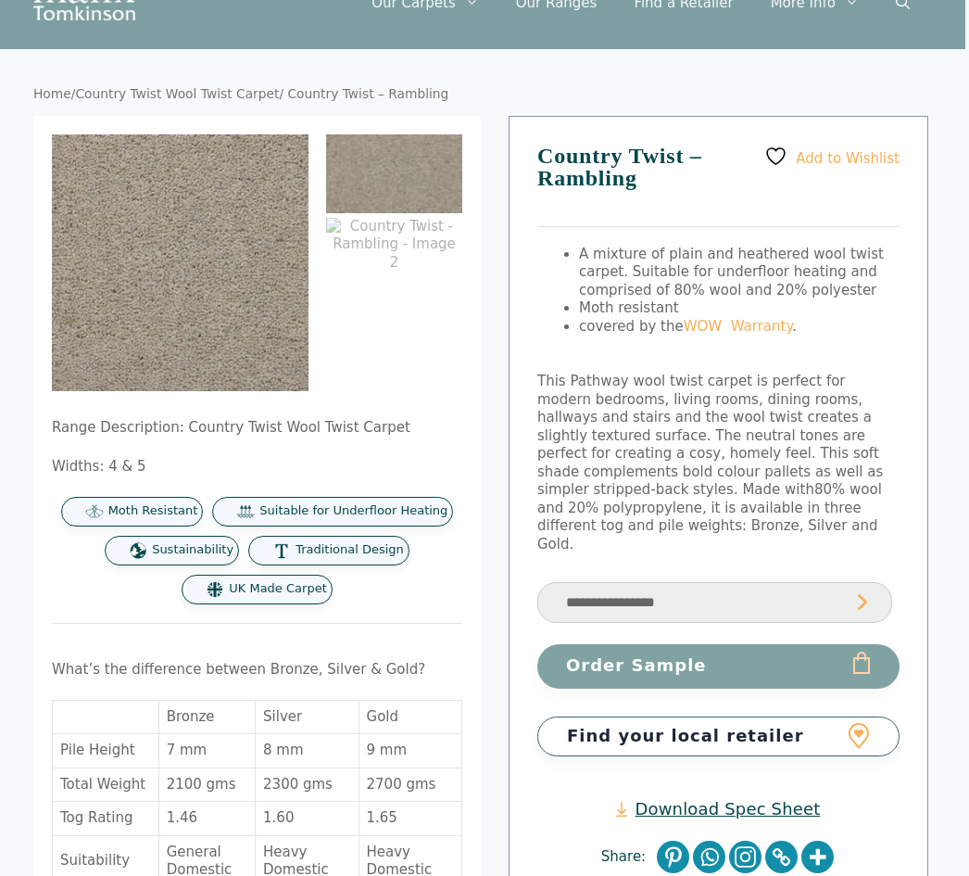
scroll to position [0, 3]
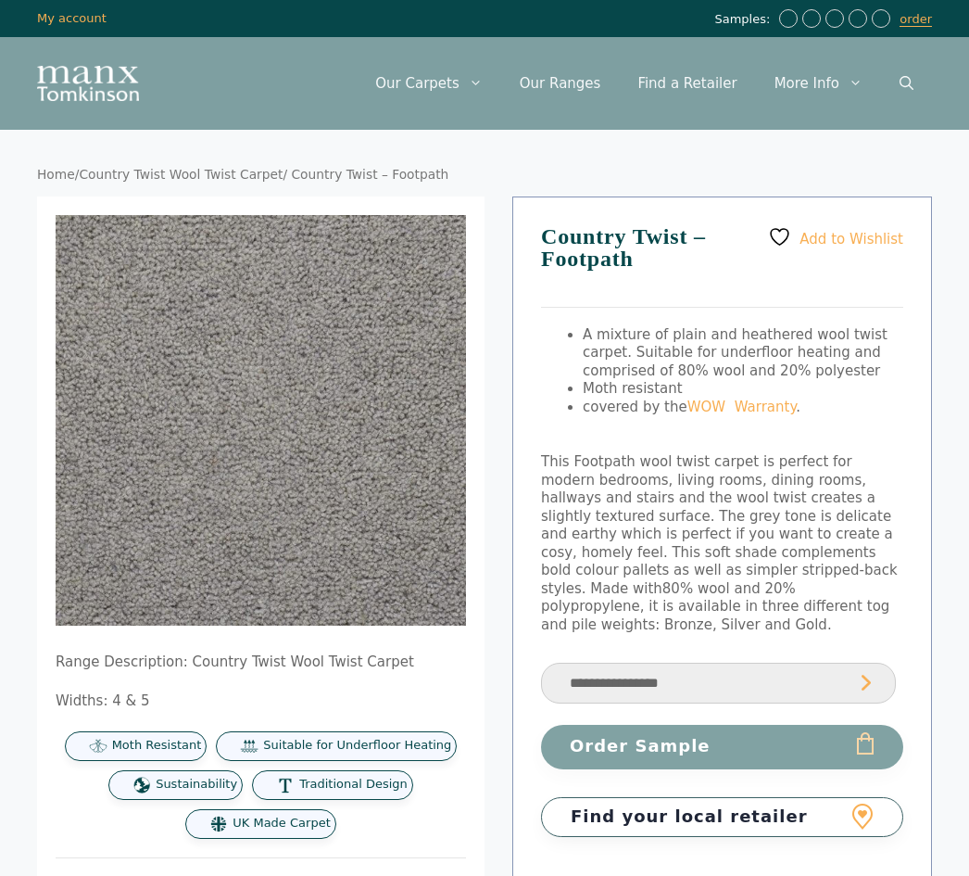
click at [335, 479] on img at bounding box center [437, 596] width 763 height 763
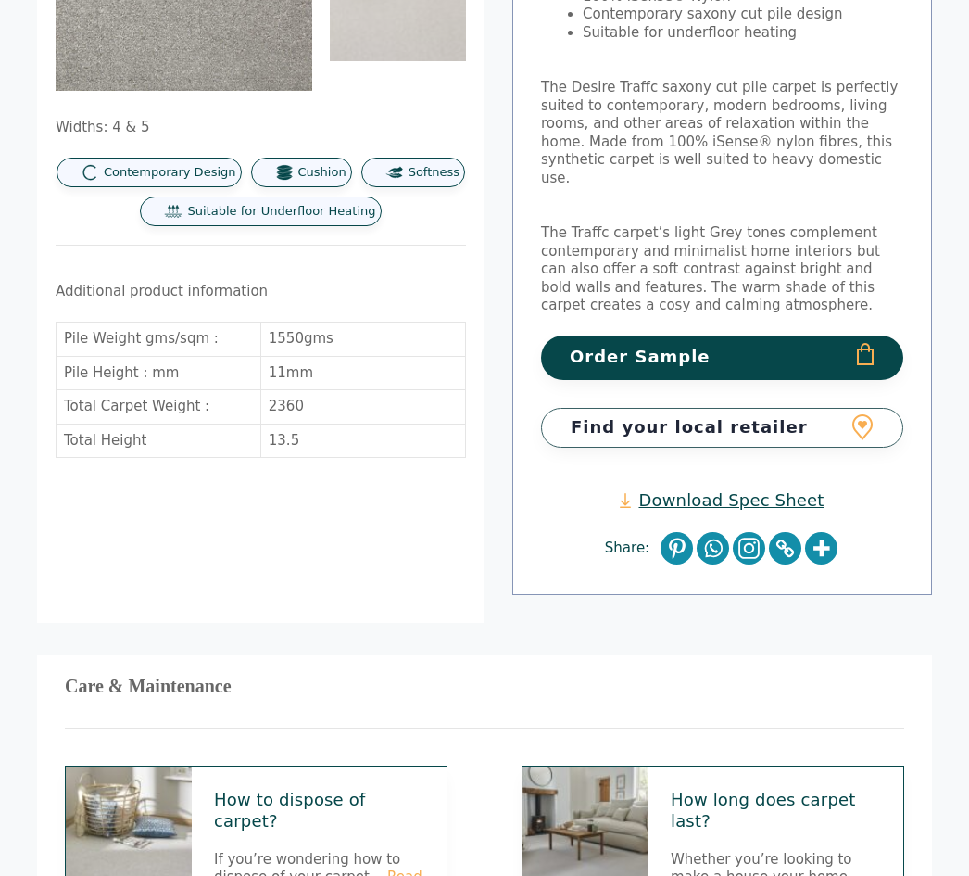
scroll to position [306, 0]
